Goal: Task Accomplishment & Management: Manage account settings

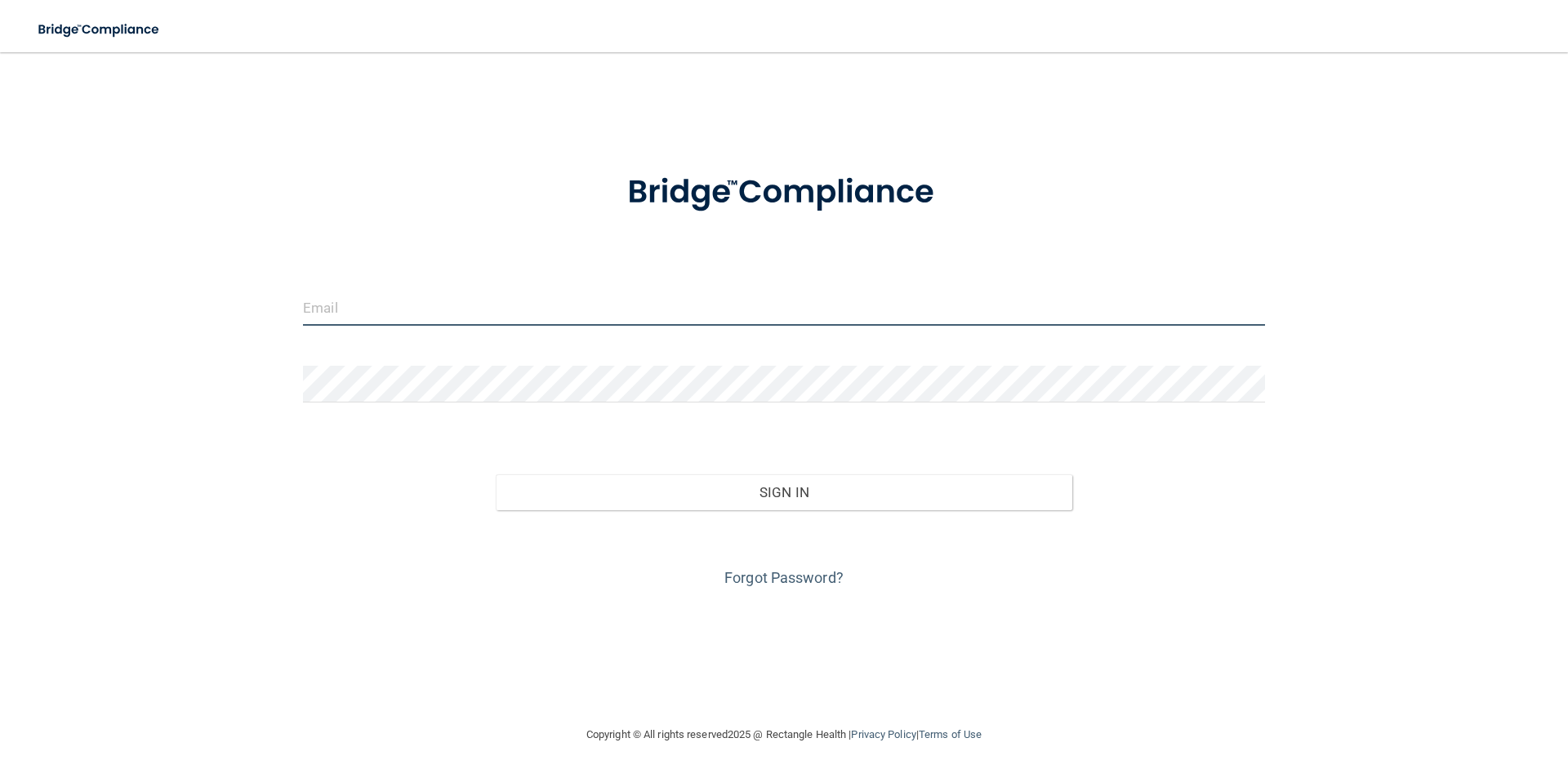
type input "[EMAIL_ADDRESS][DOMAIN_NAME]"
click at [437, 310] on input "[EMAIL_ADDRESS][DOMAIN_NAME]" at bounding box center [783, 307] width 962 height 37
